Goal: Find specific fact: Find specific fact

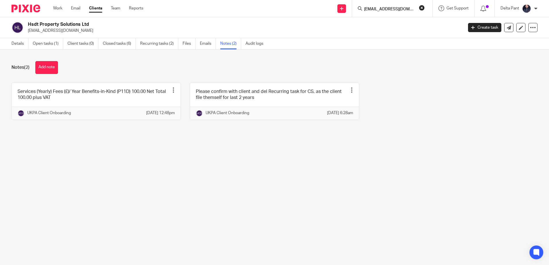
scroll to position [0, 5]
type input "[EMAIL_ADDRESS][DOMAIN_NAME]"
click at [420, 7] on button "reset" at bounding box center [422, 8] width 6 height 6
click at [393, 8] on input "Search" at bounding box center [389, 9] width 52 height 5
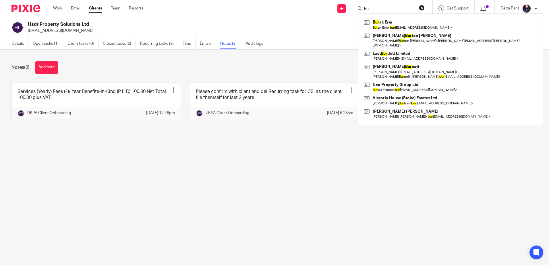
type input "b"
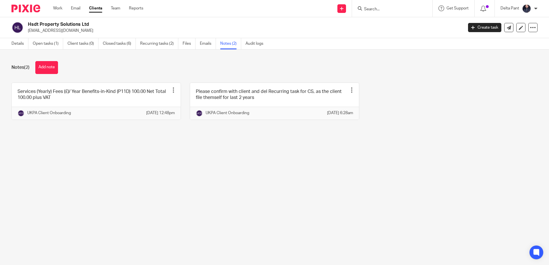
click at [379, 8] on input "Search" at bounding box center [389, 9] width 52 height 5
paste input "[PERSON_NAME]"
type input "[PERSON_NAME]"
click at [427, 7] on div "[PERSON_NAME] No results found. Try searching for the name of a client or conta…" at bounding box center [392, 8] width 80 height 17
click at [423, 7] on button "reset" at bounding box center [422, 8] width 6 height 6
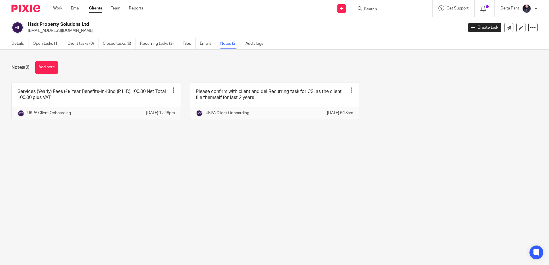
click at [386, 8] on input "Search" at bounding box center [389, 9] width 52 height 5
paste input "[EMAIL_ADDRESS][DOMAIN_NAME]"
click at [373, 8] on input "[EMAIL_ADDRESS][DOMAIN_NAME]" at bounding box center [389, 9] width 52 height 5
type input "[EMAIL_ADDRESS][DOMAIN_NAME]"
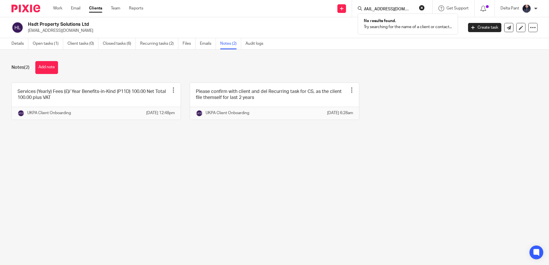
scroll to position [0, 0]
